Goal: Task Accomplishment & Management: Use online tool/utility

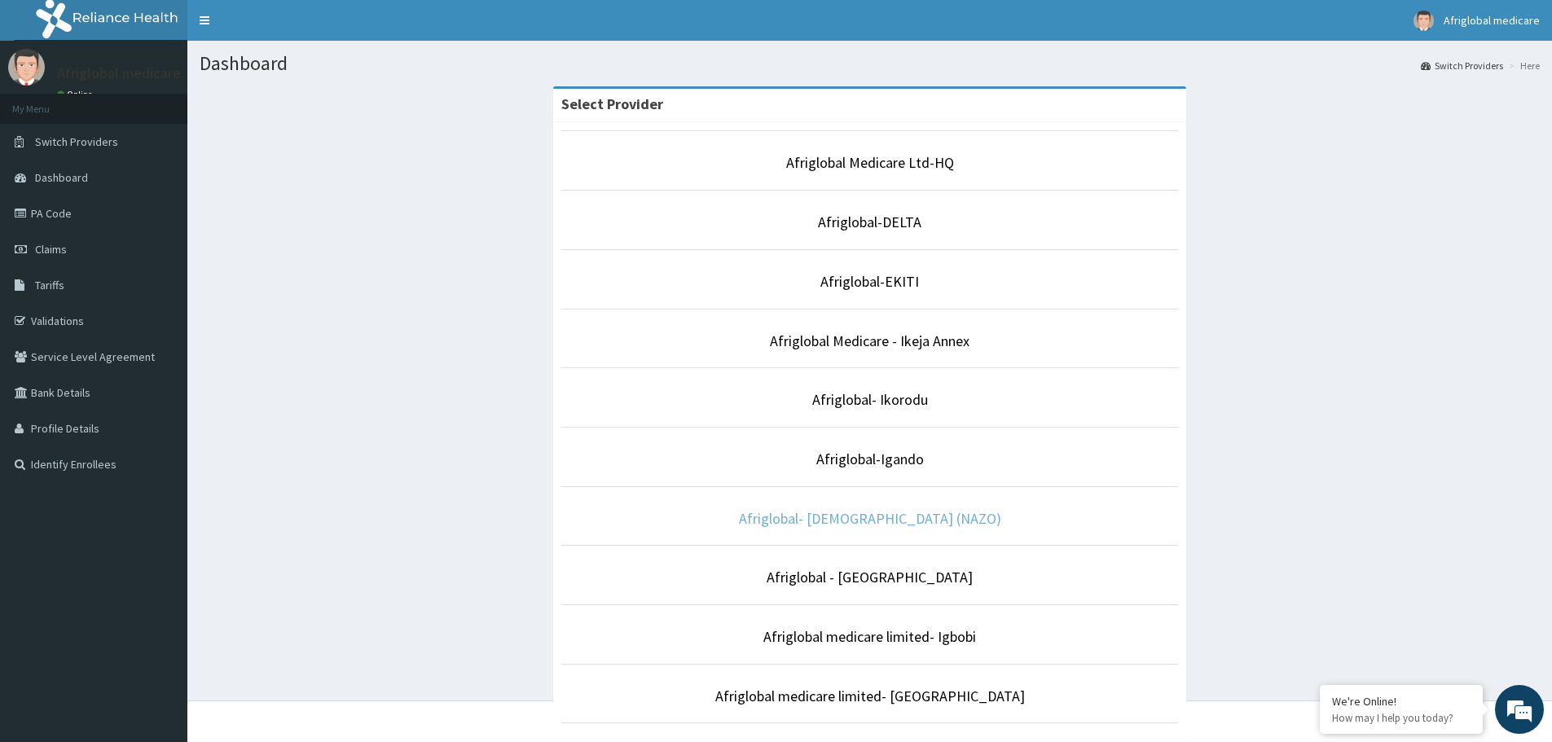
click at [881, 519] on link "Afriglobal- [DEMOGRAPHIC_DATA] (NAZO)" at bounding box center [870, 518] width 262 height 19
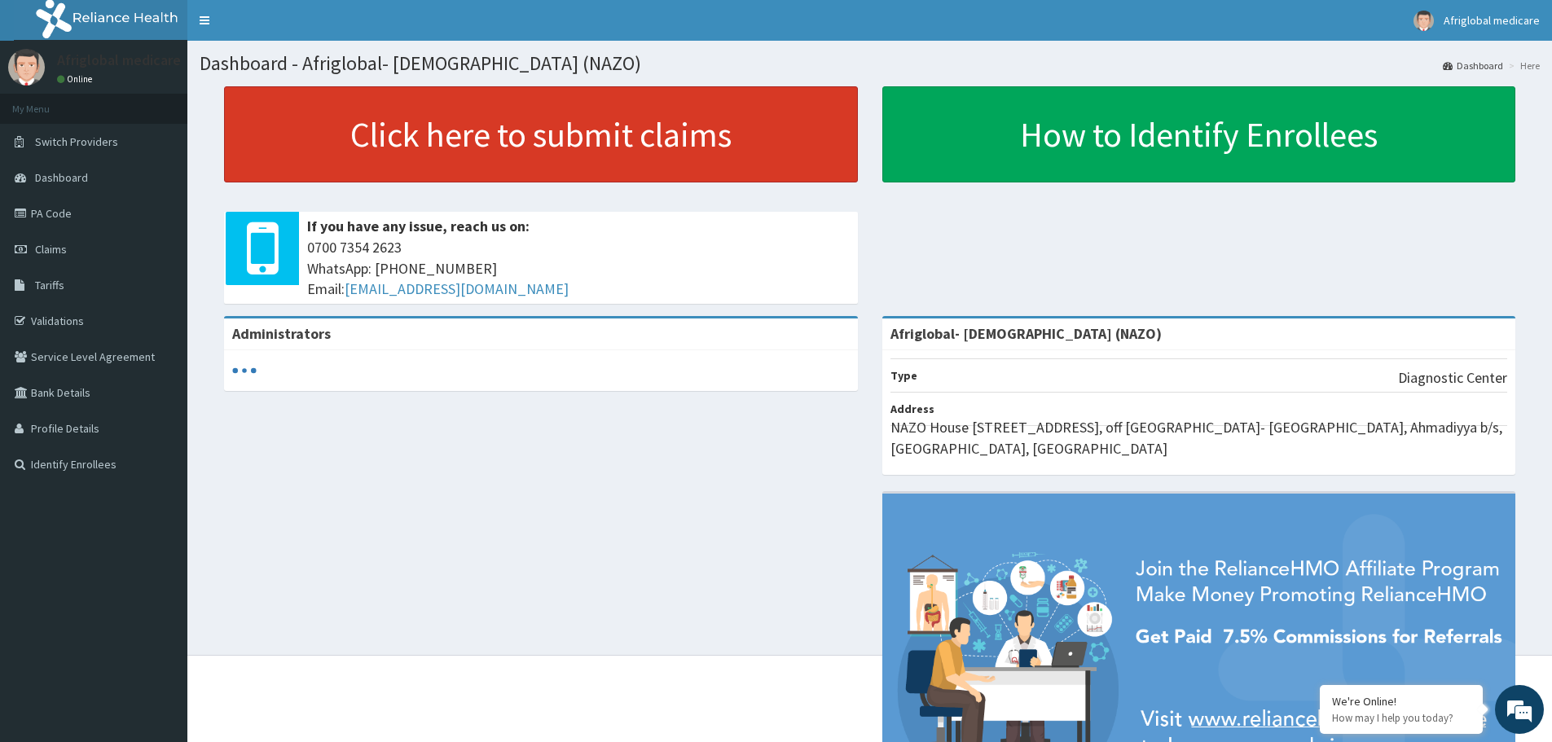
click at [487, 134] on link "Click here to submit claims" at bounding box center [541, 134] width 634 height 96
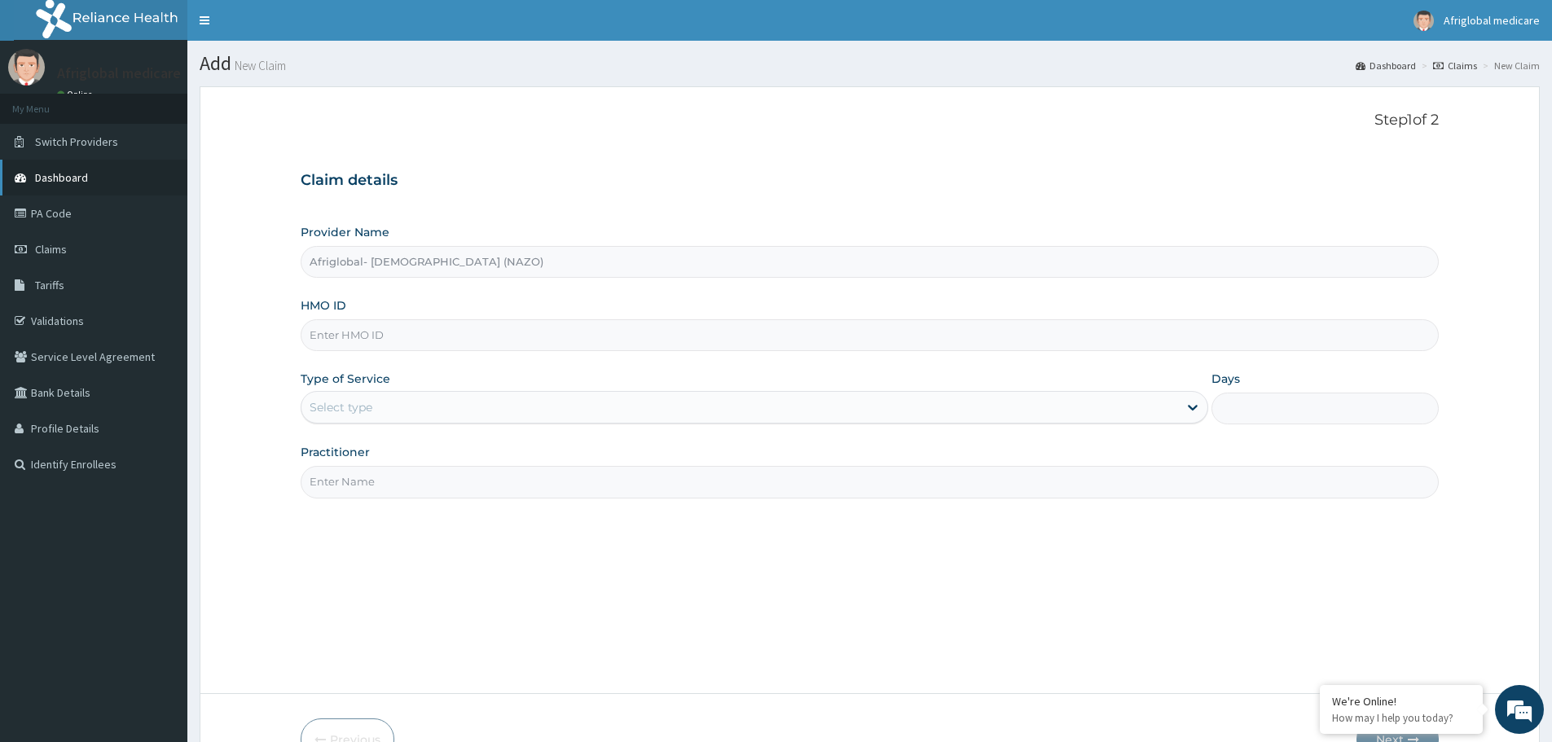
type input "Afriglobal- [DEMOGRAPHIC_DATA] (NAZO)"
click at [52, 210] on link "PA Code" at bounding box center [93, 213] width 187 height 36
